Goal: Use online tool/utility: Utilize a website feature to perform a specific function

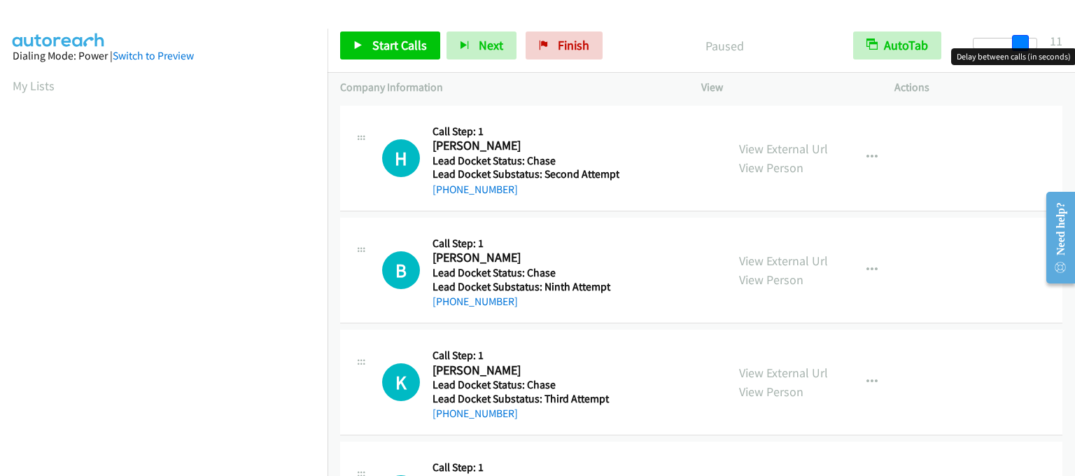
drag, startPoint x: 975, startPoint y: 38, endPoint x: 1021, endPoint y: 52, distance: 47.6
click at [1021, 52] on body "Start Calls Pause Next Finish Paused AutoTab AutoTab 11 Company Information Inf…" at bounding box center [537, 33] width 1075 height 66
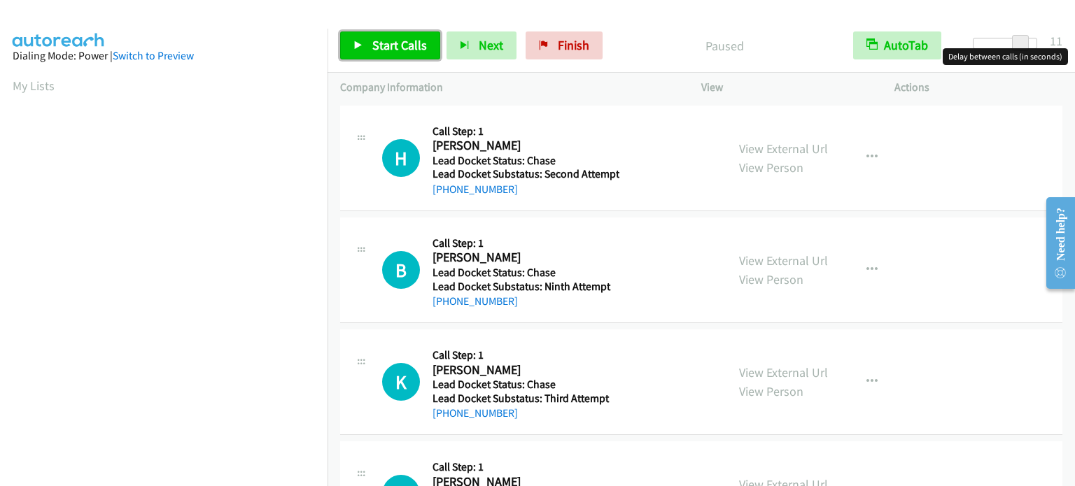
click at [364, 46] on link "Start Calls" at bounding box center [390, 45] width 100 height 28
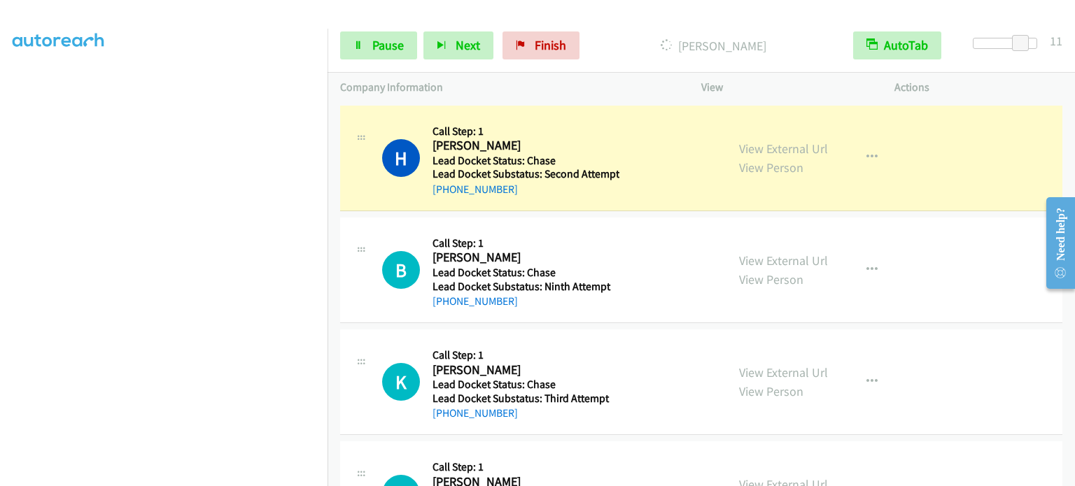
scroll to position [299, 0]
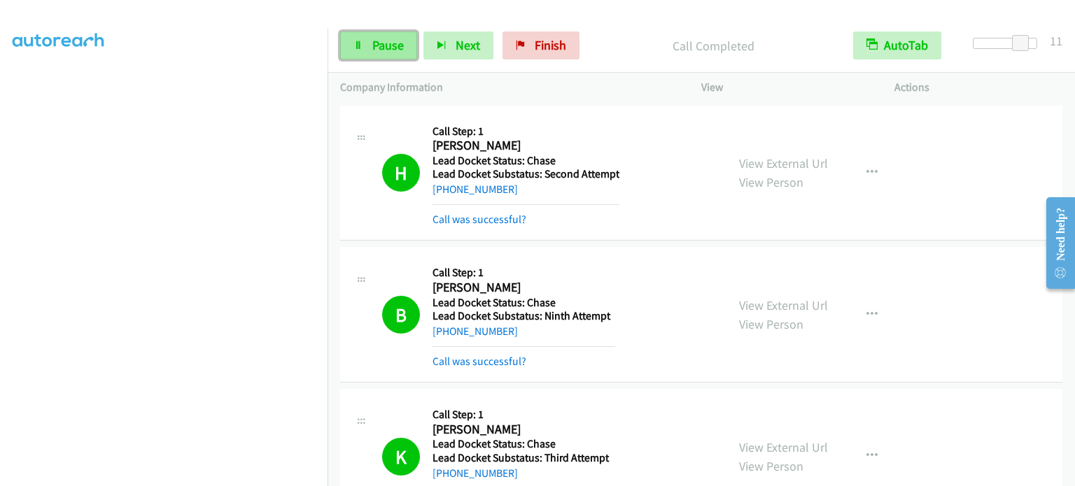
click at [403, 50] on link "Pause" at bounding box center [378, 45] width 77 height 28
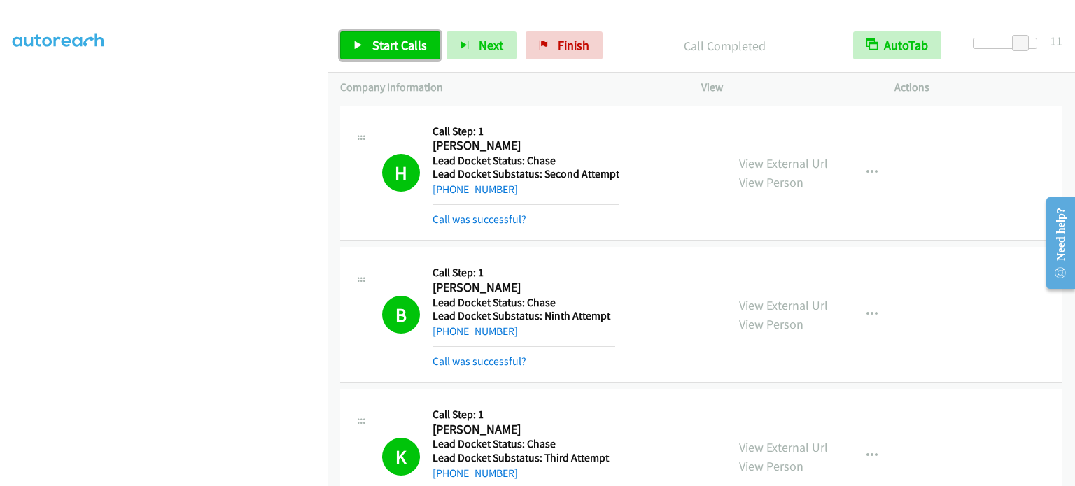
click at [414, 44] on span "Start Calls" at bounding box center [399, 45] width 55 height 16
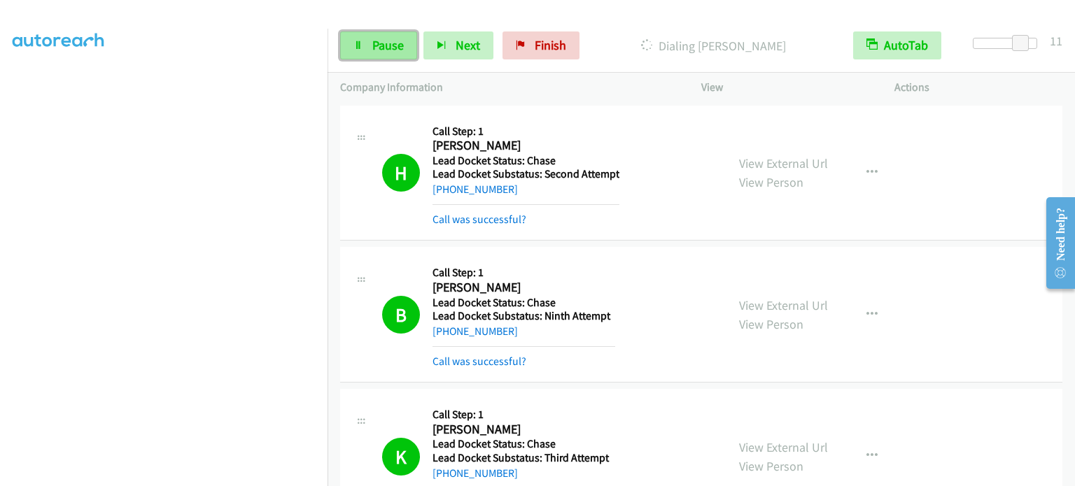
click at [392, 43] on span "Pause" at bounding box center [387, 45] width 31 height 16
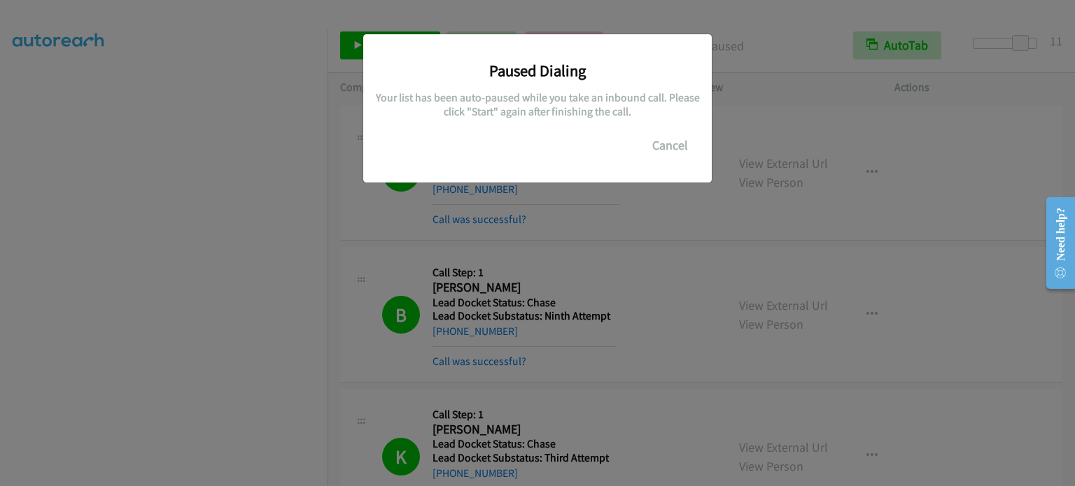
click at [635, 211] on div "Paused Dialing Your list has been auto-paused while you take an inbound call. P…" at bounding box center [537, 250] width 1075 height 474
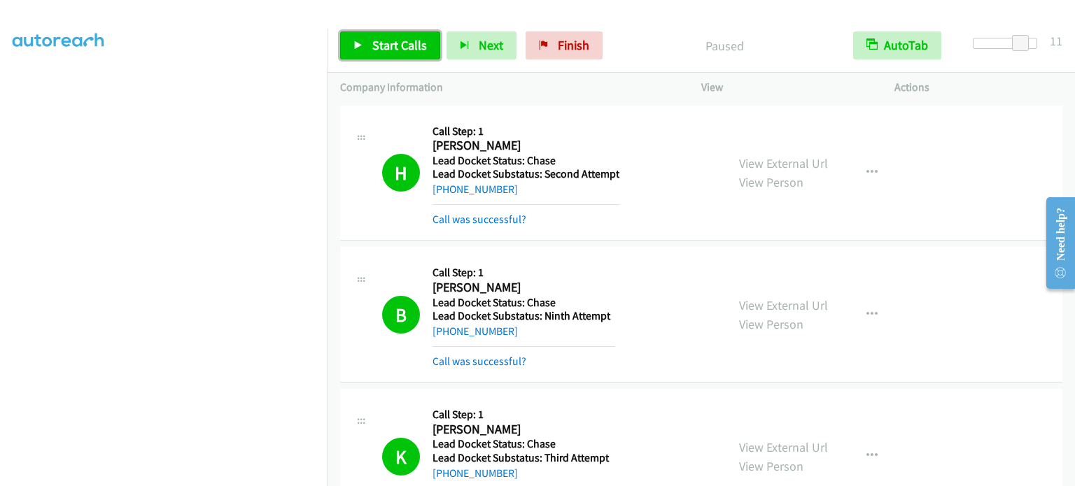
click at [372, 50] on span "Start Calls" at bounding box center [399, 45] width 55 height 16
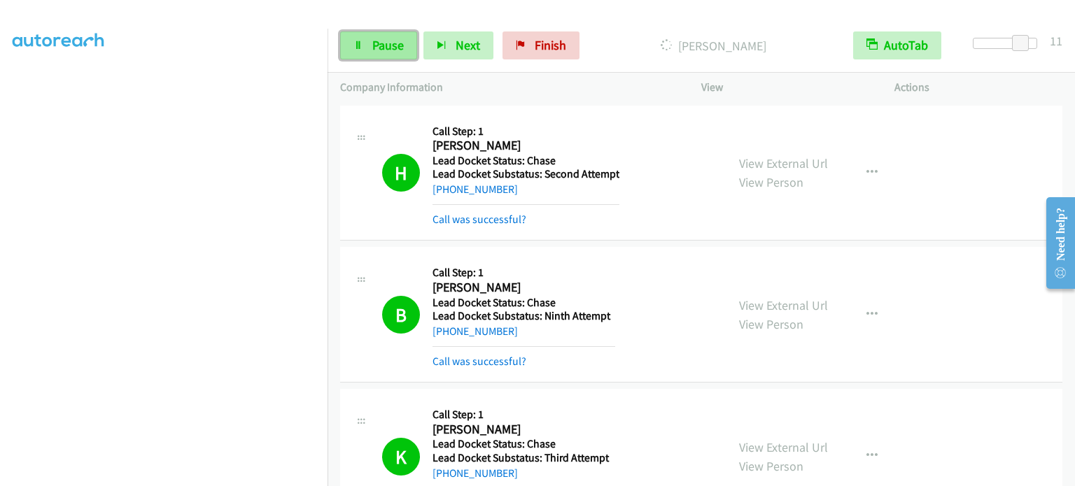
click at [394, 39] on span "Pause" at bounding box center [387, 45] width 31 height 16
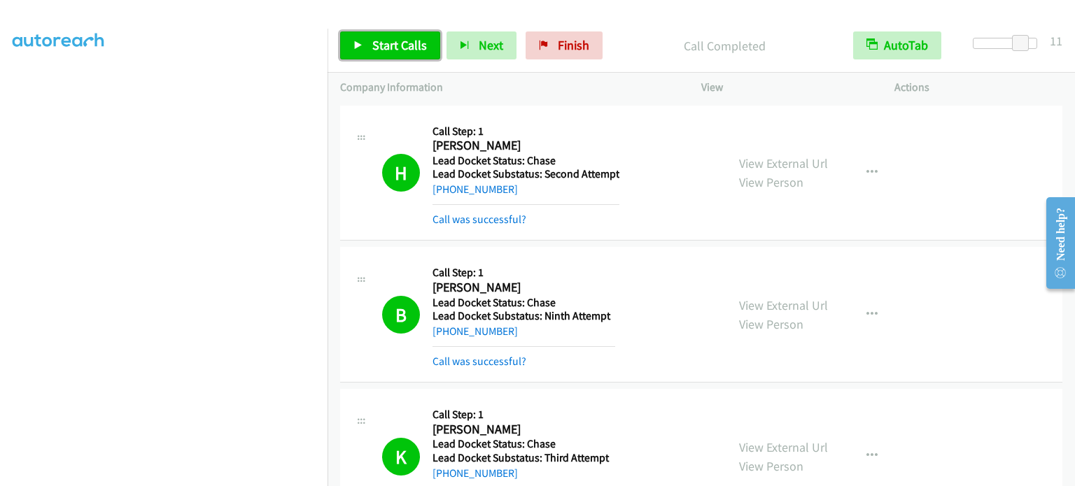
click at [381, 38] on span "Start Calls" at bounding box center [399, 45] width 55 height 16
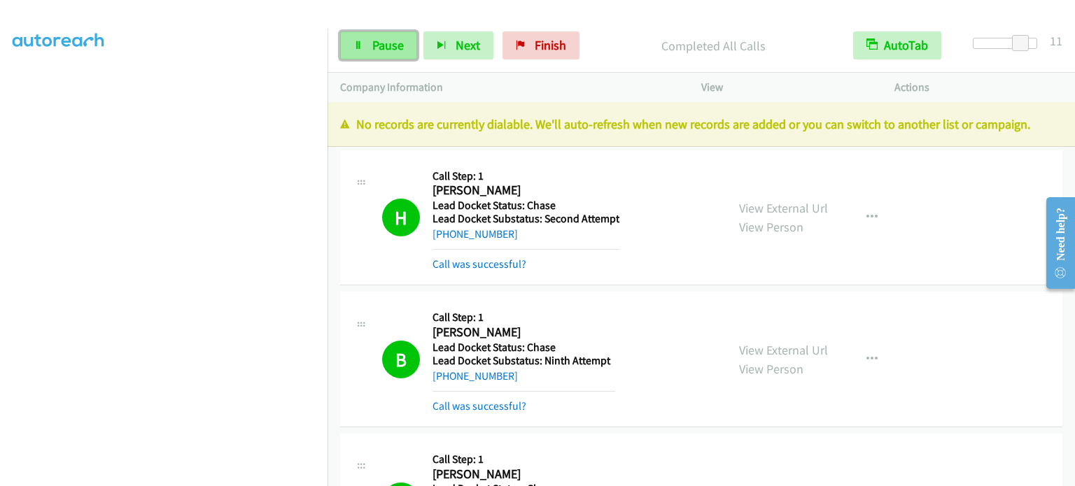
click at [383, 44] on span "Pause" at bounding box center [387, 45] width 31 height 16
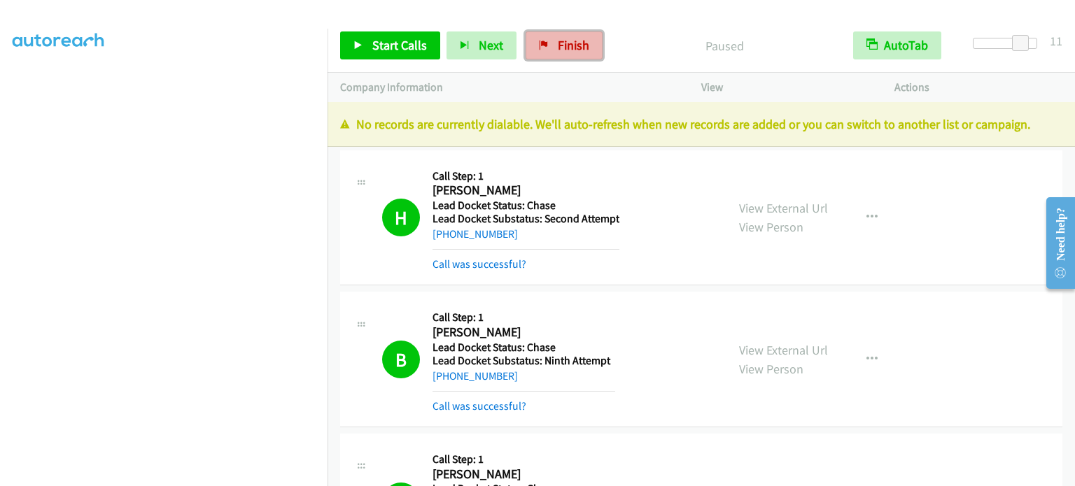
click at [561, 50] on span "Finish" at bounding box center [573, 45] width 31 height 16
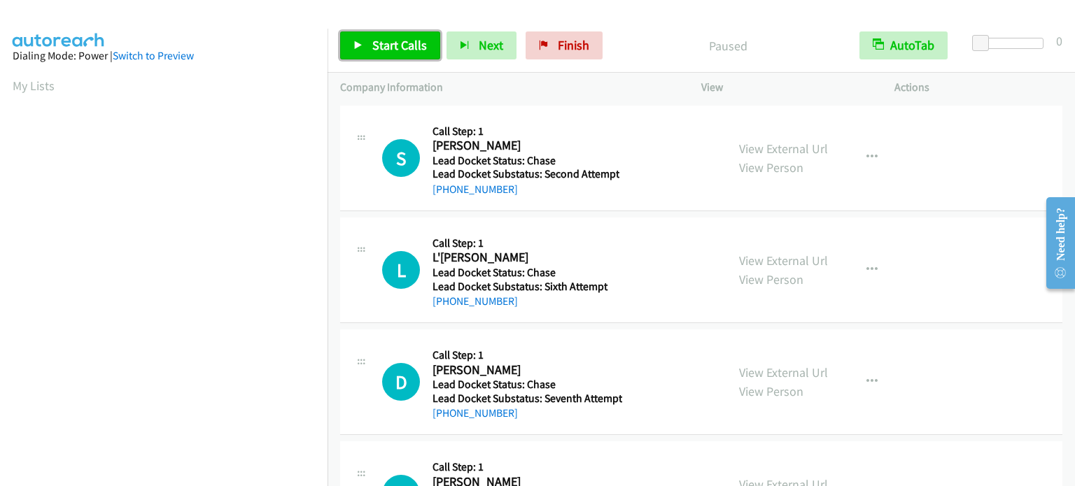
click at [409, 42] on span "Start Calls" at bounding box center [399, 45] width 55 height 16
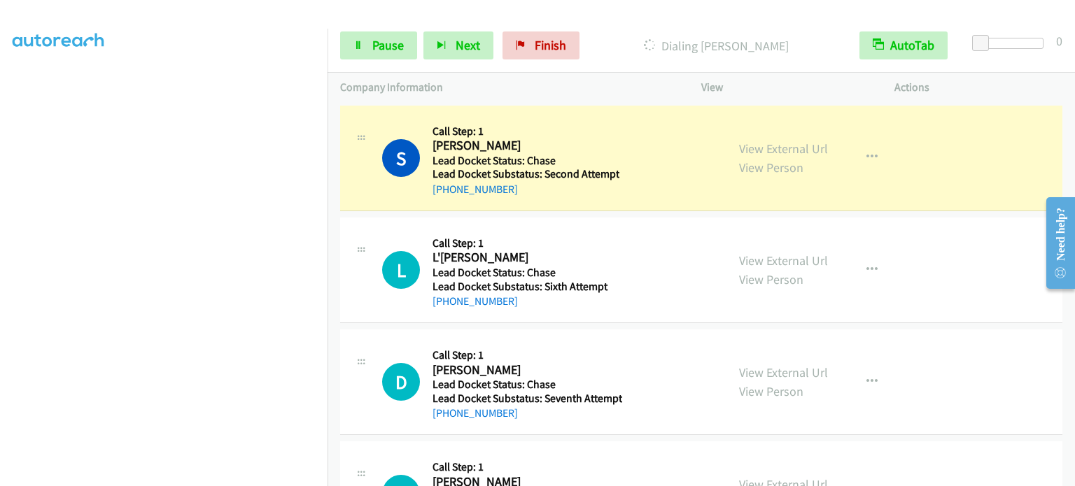
scroll to position [299, 0]
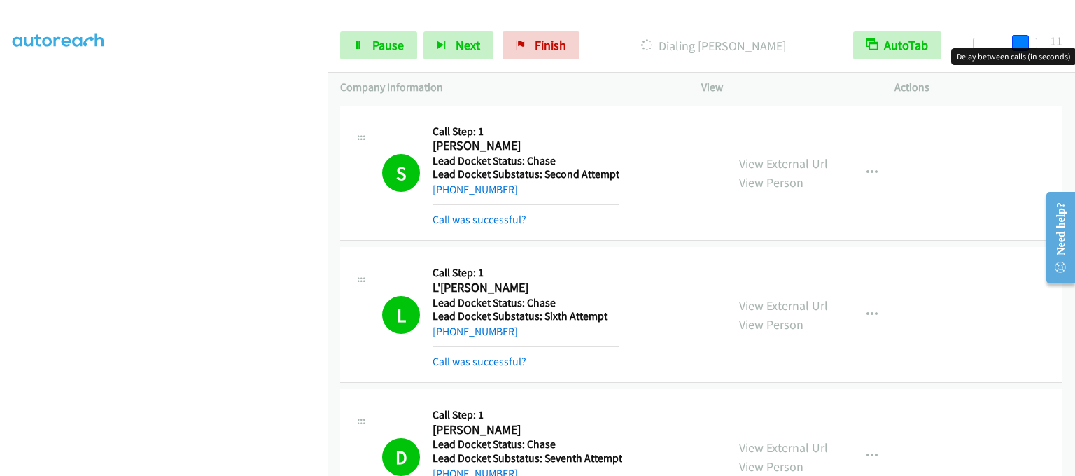
drag, startPoint x: 984, startPoint y: 45, endPoint x: 1028, endPoint y: 44, distance: 44.8
click at [1028, 44] on div at bounding box center [1004, 43] width 64 height 11
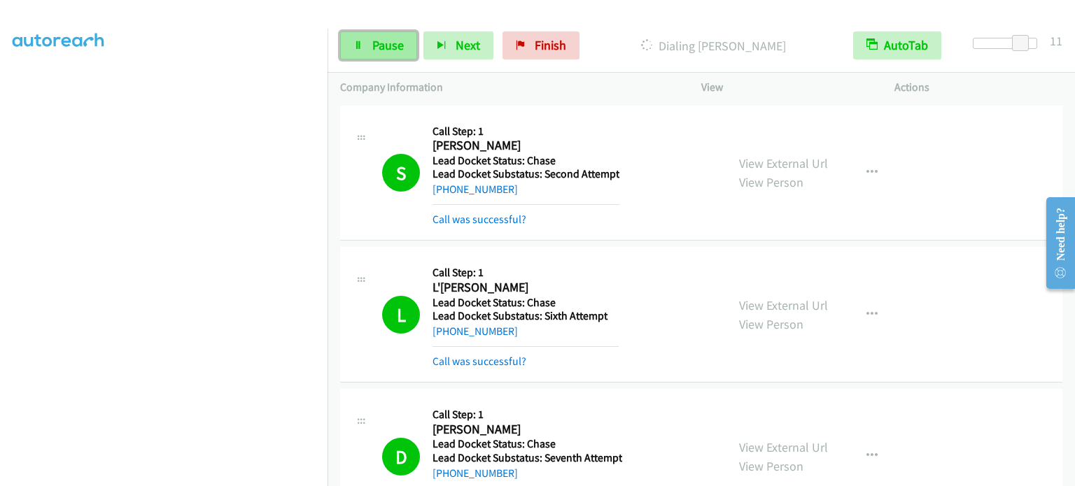
click at [394, 44] on span "Pause" at bounding box center [387, 45] width 31 height 16
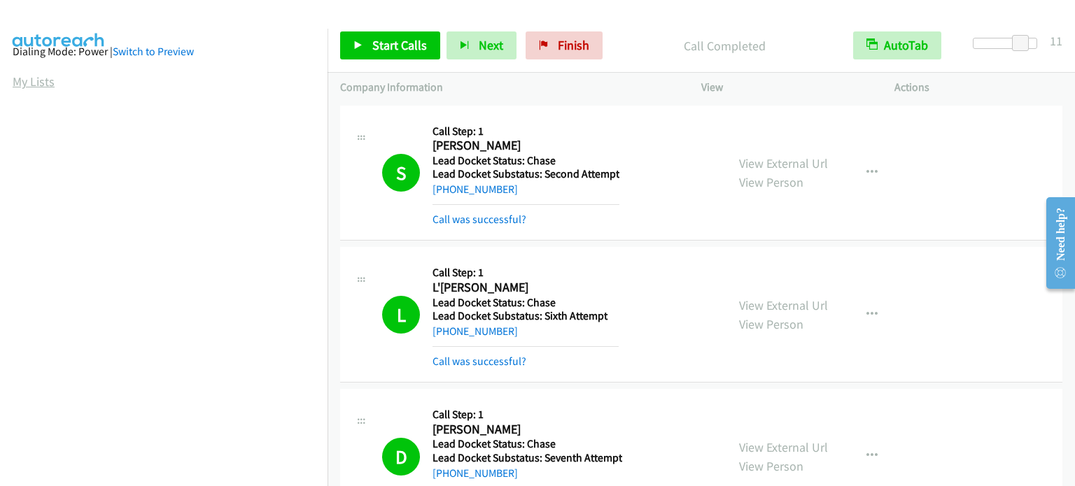
scroll to position [0, 0]
click at [41, 86] on link "My Lists" at bounding box center [34, 86] width 42 height 16
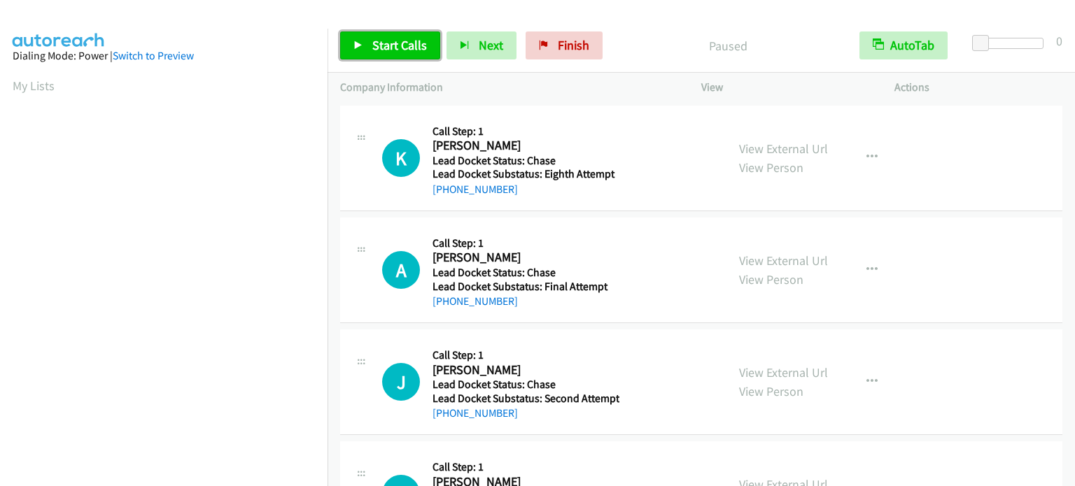
click at [378, 50] on span "Start Calls" at bounding box center [399, 45] width 55 height 16
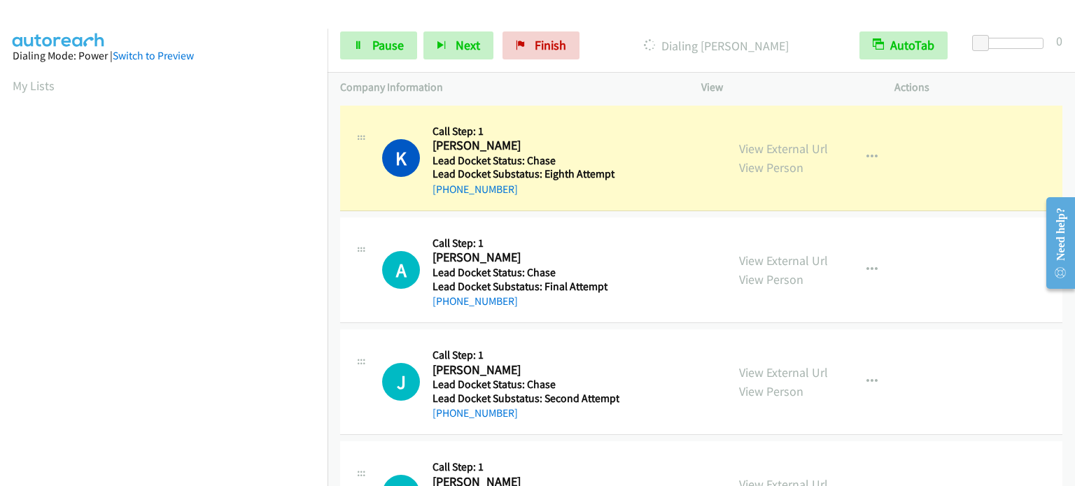
scroll to position [299, 0]
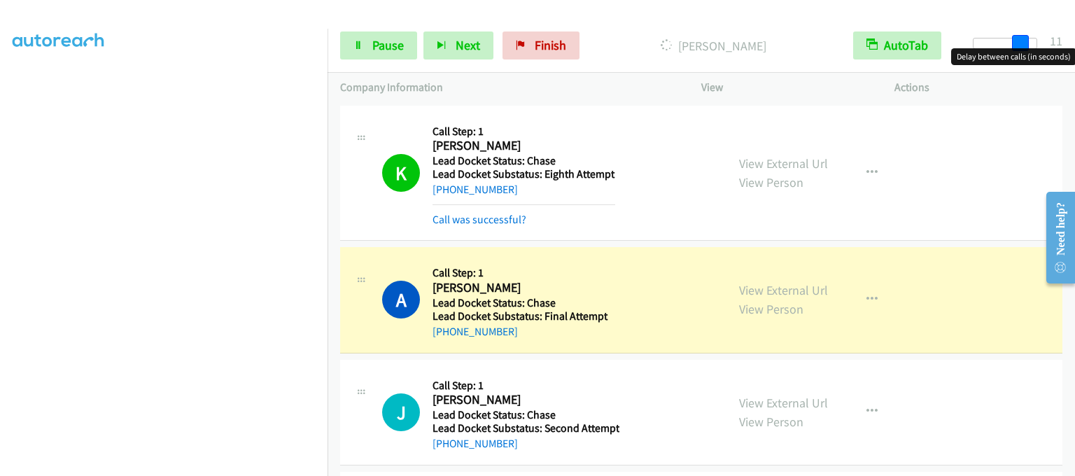
drag, startPoint x: 978, startPoint y: 43, endPoint x: 1023, endPoint y: 45, distance: 44.8
click at [1023, 45] on span at bounding box center [1020, 43] width 17 height 17
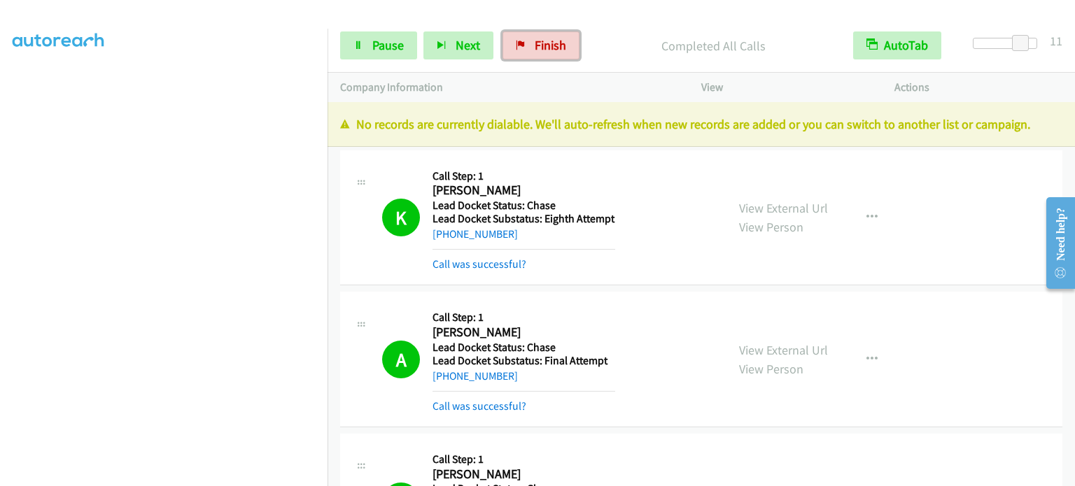
drag, startPoint x: 562, startPoint y: 43, endPoint x: 593, endPoint y: 48, distance: 31.9
click at [562, 43] on span "Finish" at bounding box center [550, 45] width 31 height 16
